Goal: Book appointment/travel/reservation

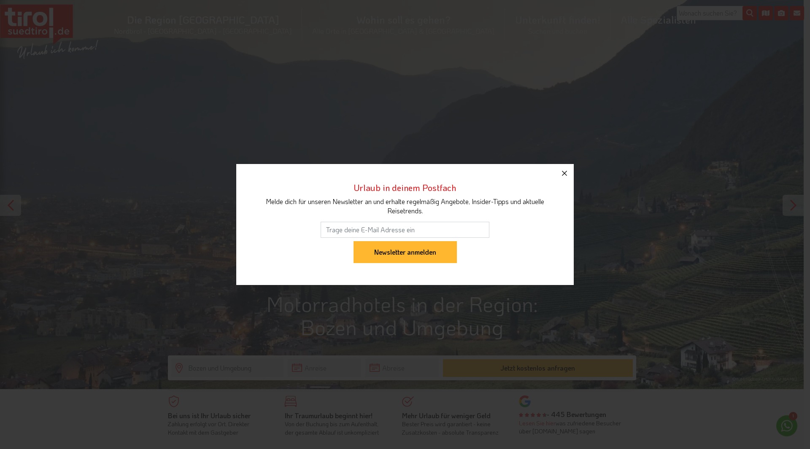
click at [569, 178] on icon "button" at bounding box center [565, 173] width 10 height 10
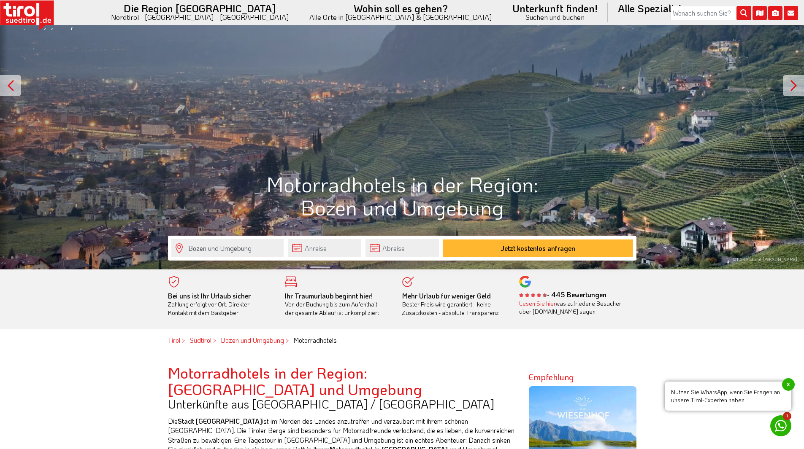
scroll to position [211, 0]
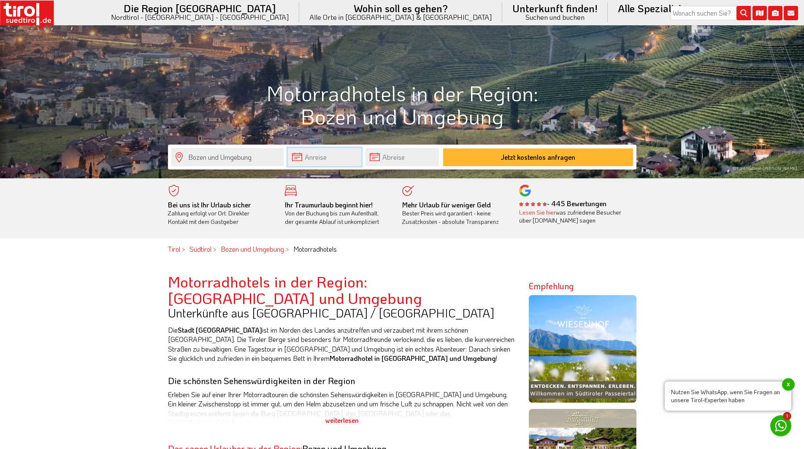
click at [309, 158] on input "text" at bounding box center [324, 157] width 73 height 18
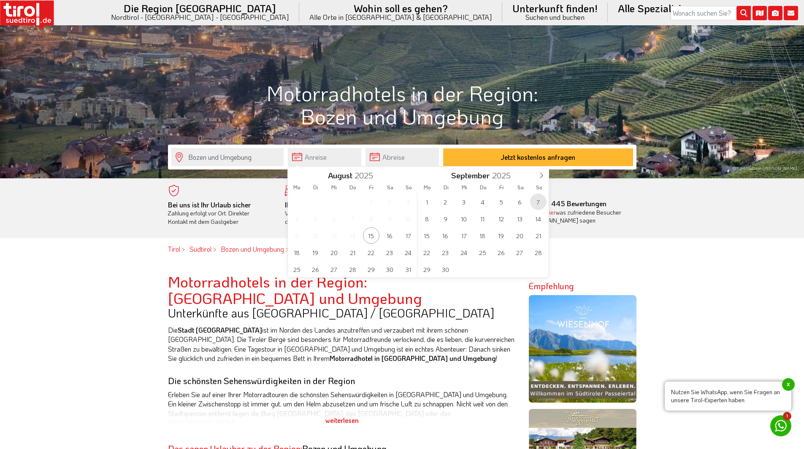
click at [532, 203] on span "7" at bounding box center [538, 202] width 16 height 16
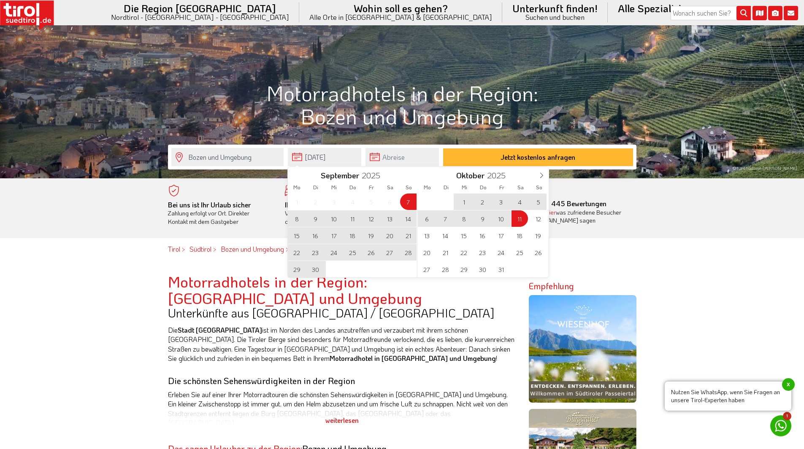
click at [521, 217] on span "11" at bounding box center [519, 219] width 16 height 16
type input "07-09-2025"
type input "11-10-2025"
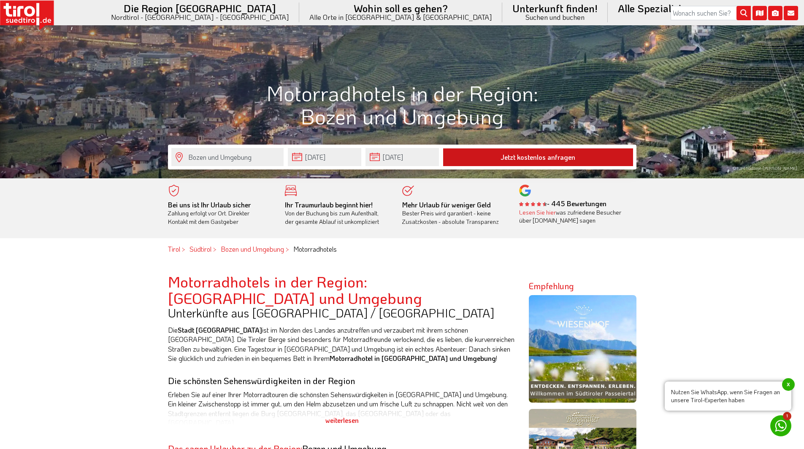
click at [518, 158] on button "Jetzt kostenlos anfragen" at bounding box center [538, 158] width 190 height 18
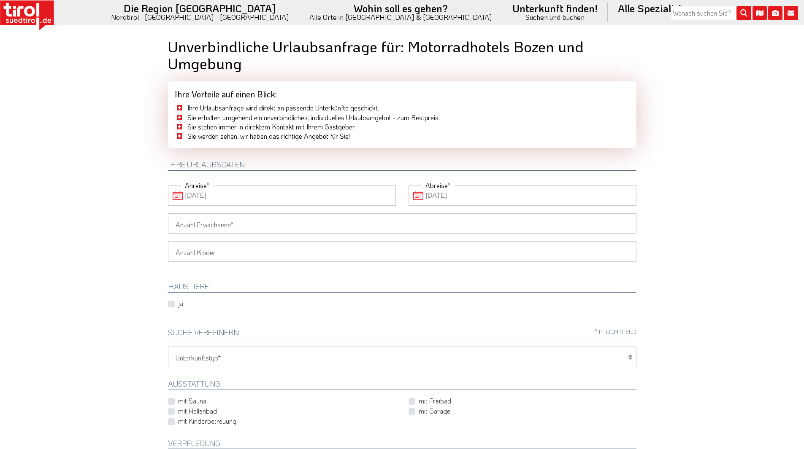
click at [446, 197] on input "11-10-2025" at bounding box center [522, 196] width 228 height 20
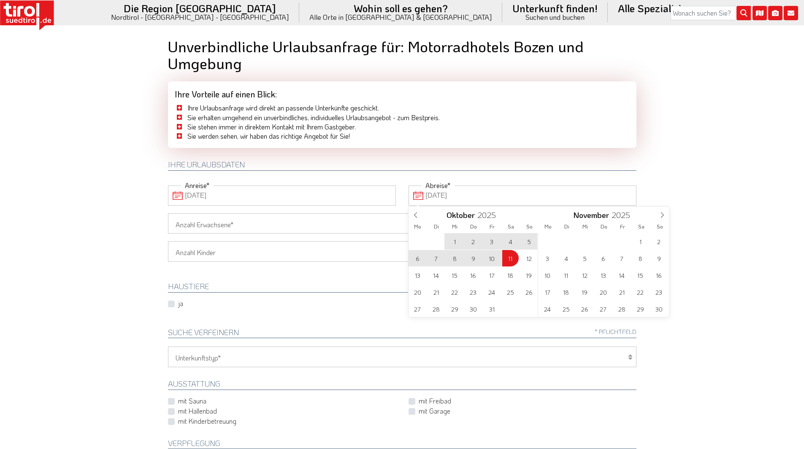
click at [304, 197] on input "07-09-2025" at bounding box center [282, 196] width 228 height 20
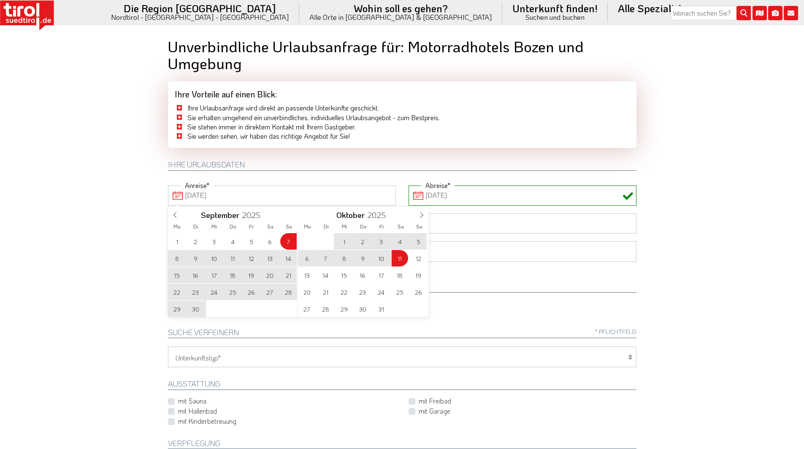
click at [288, 240] on div "1 2 3 4 5 6 7 8 9 10 11 12 13 14 15 16 17 18 19 20 21 22 23 24 25 26 27 28 29 3…" at bounding box center [233, 275] width 130 height 84
click at [273, 256] on span "13" at bounding box center [270, 258] width 16 height 16
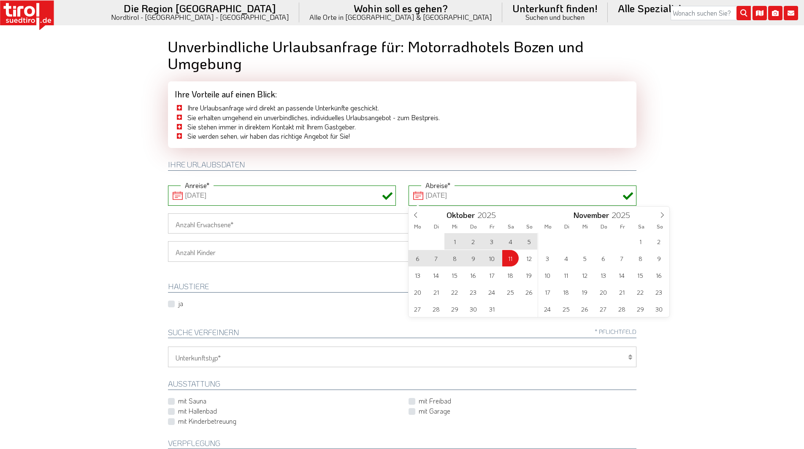
click at [432, 196] on input "11-10-2025" at bounding box center [522, 196] width 228 height 20
click at [412, 215] on span at bounding box center [415, 214] width 14 height 14
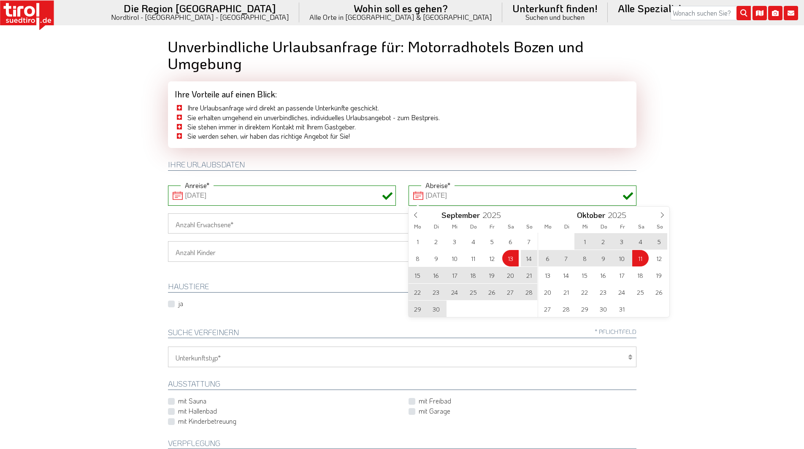
click at [263, 191] on input "13-09-2025" at bounding box center [282, 196] width 228 height 20
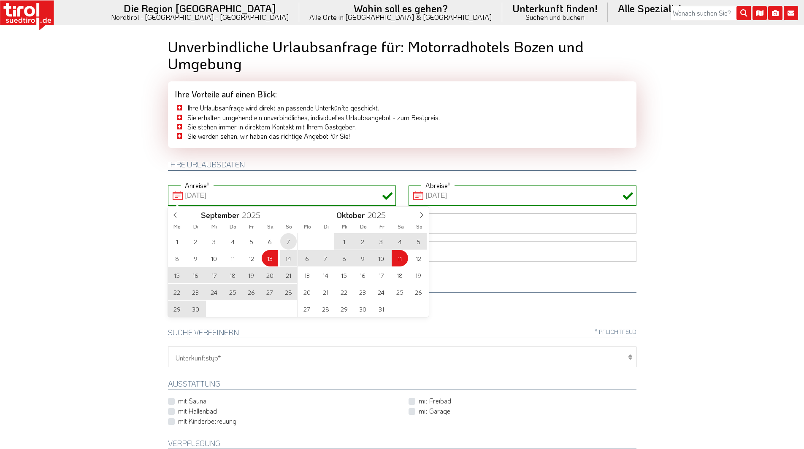
click at [288, 239] on span "7" at bounding box center [288, 241] width 16 height 16
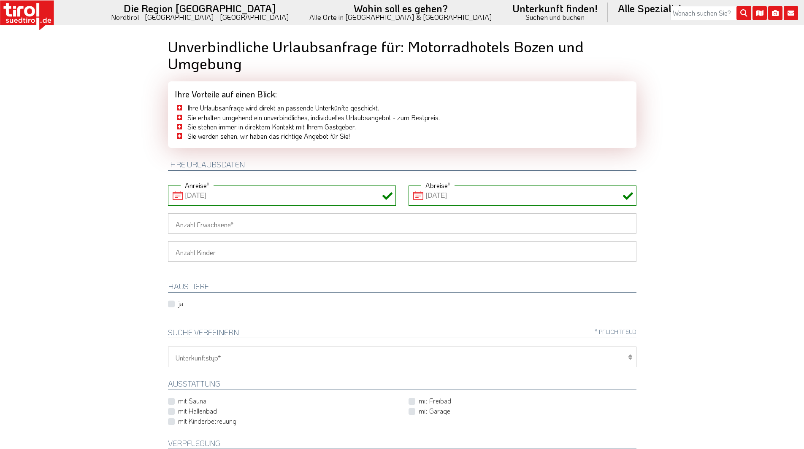
click at [422, 197] on input "11-10-2025" at bounding box center [522, 196] width 228 height 20
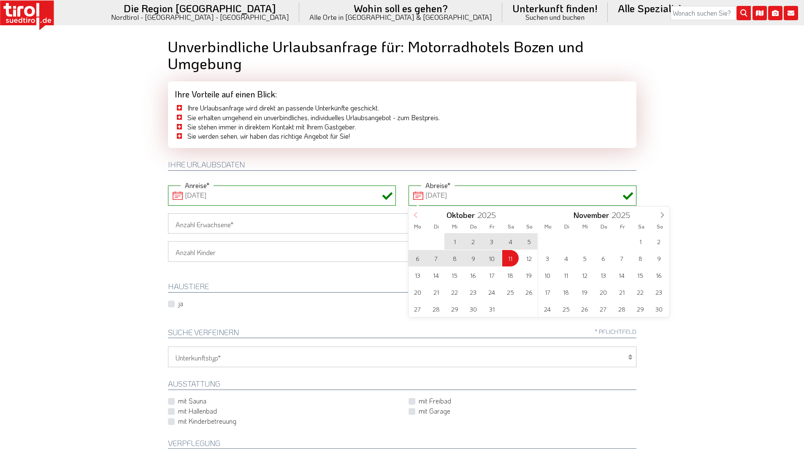
click at [416, 211] on span at bounding box center [415, 214] width 14 height 14
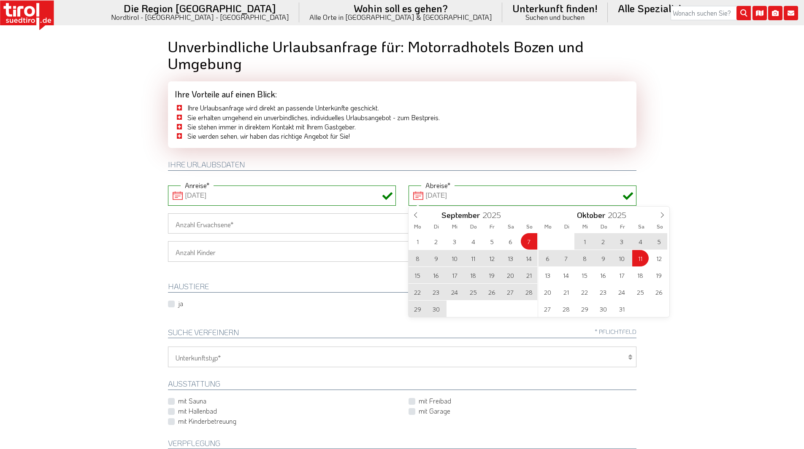
click at [511, 257] on span "13" at bounding box center [510, 258] width 16 height 16
type input "07-09-2025"
type input "13-09-2025"
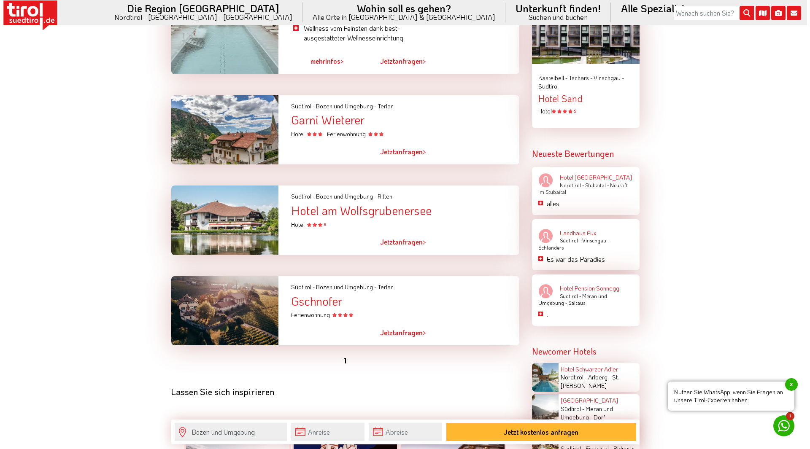
scroll to position [1155, 0]
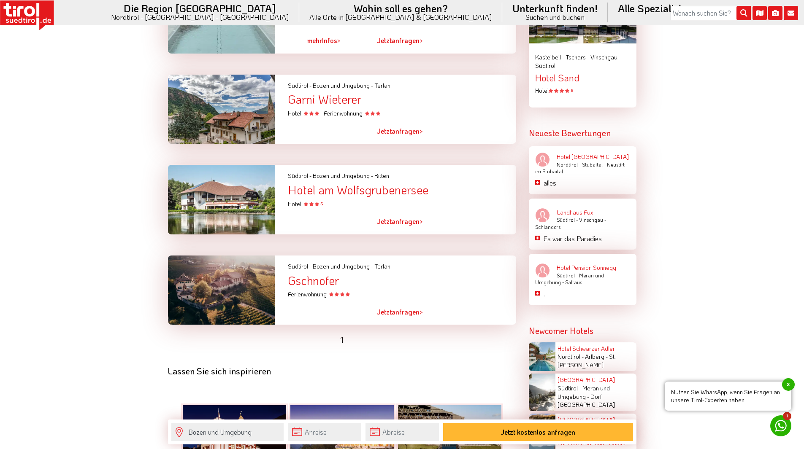
click at [399, 303] on link "Jetzt anfragen >" at bounding box center [400, 312] width 46 height 19
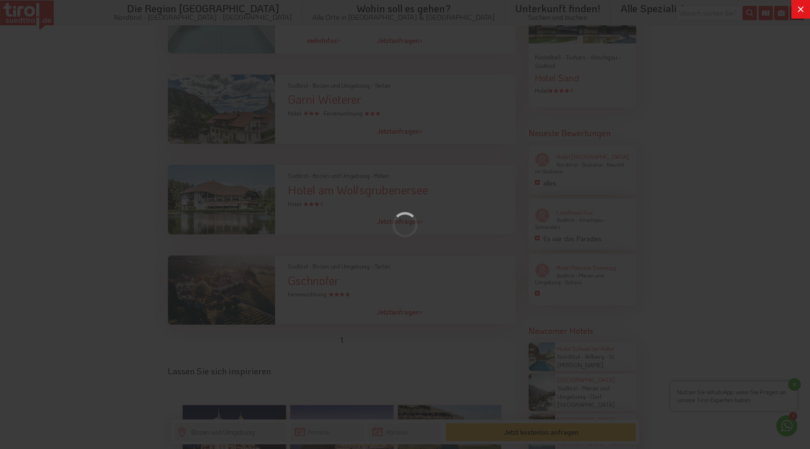
scroll to position [0, 0]
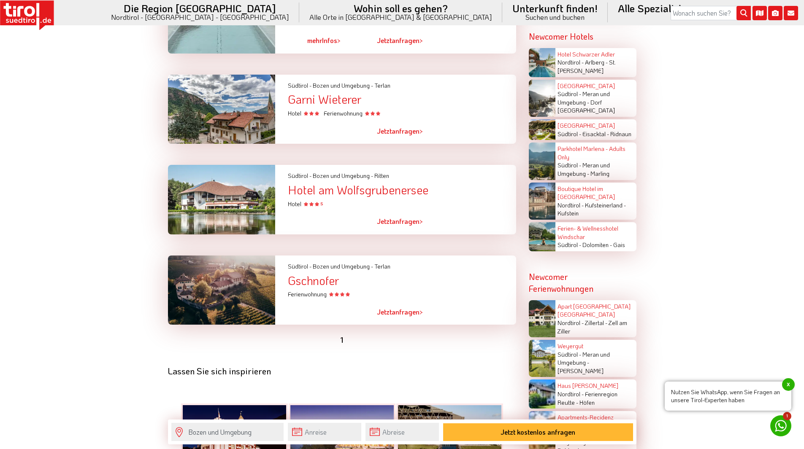
click at [319, 274] on div "Gschnofer" at bounding box center [402, 280] width 228 height 13
drag, startPoint x: 372, startPoint y: 268, endPoint x: 339, endPoint y: 270, distance: 33.0
click at [339, 274] on div "Gschnofer" at bounding box center [402, 280] width 228 height 13
